Goal: Transaction & Acquisition: Book appointment/travel/reservation

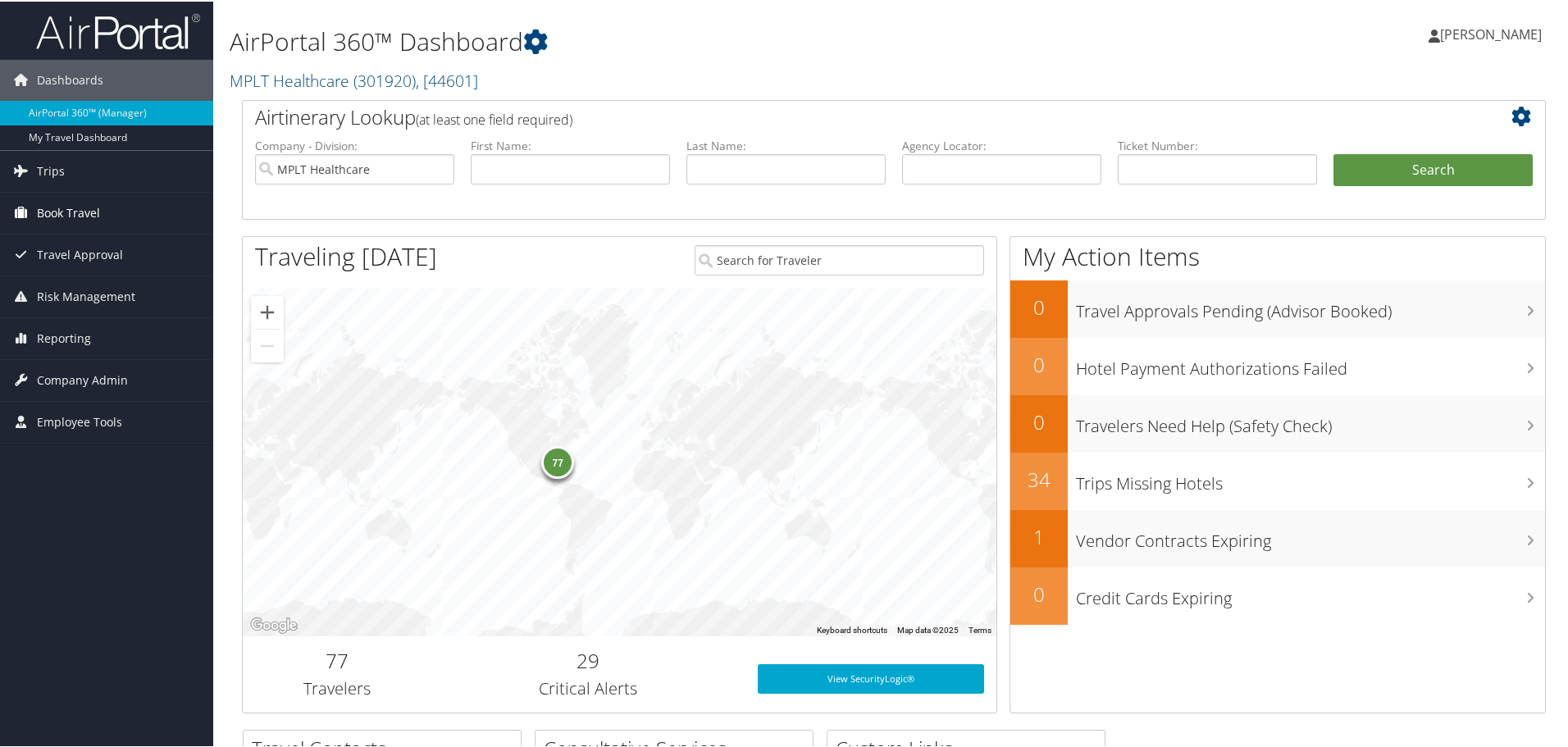
click at [51, 215] on span "Book Travel" at bounding box center [68, 211] width 63 height 41
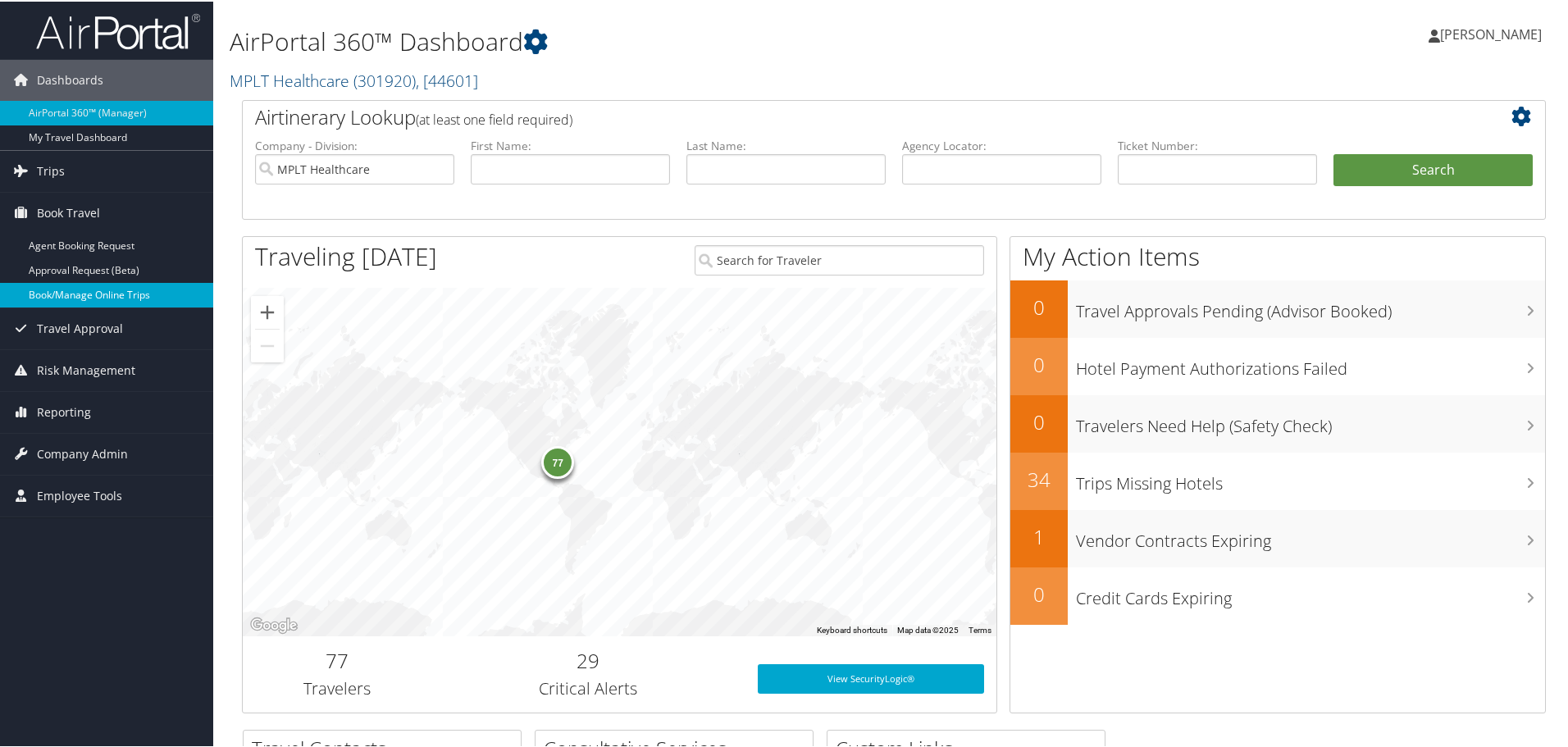
click at [66, 293] on link "Book/Manage Online Trips" at bounding box center [106, 293] width 213 height 25
